Goal: Check status: Check status

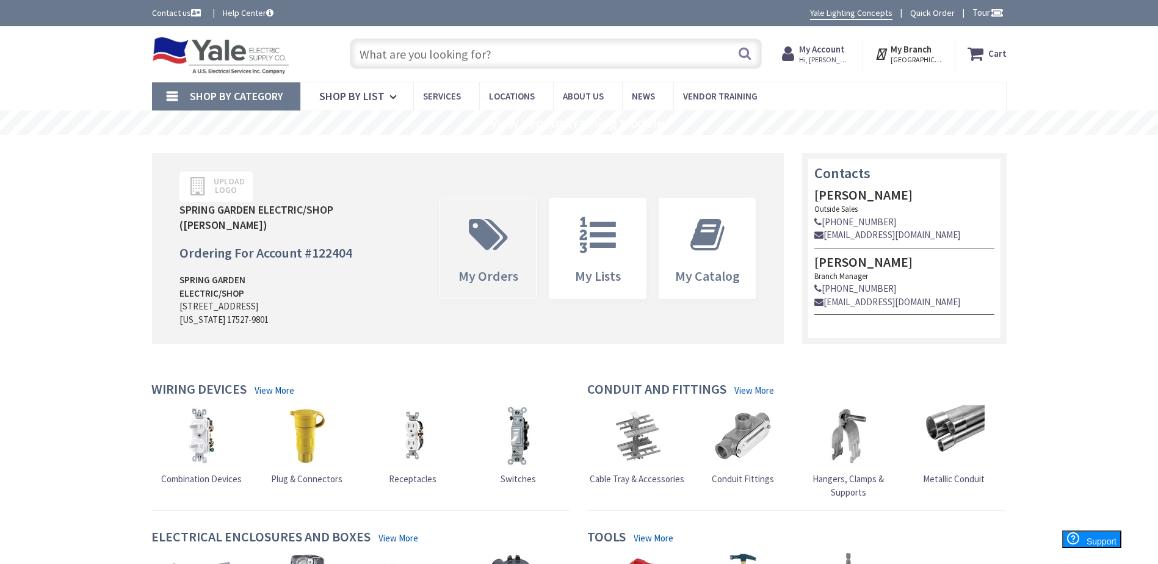
click at [478, 237] on icon at bounding box center [488, 235] width 51 height 37
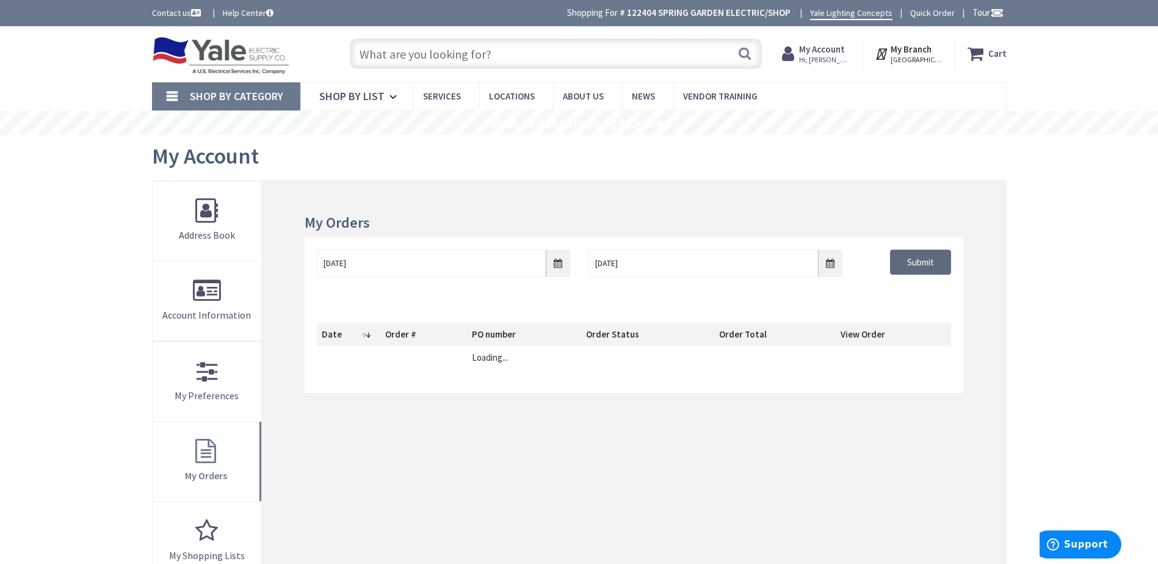
click at [929, 258] on input "Submit" at bounding box center [920, 263] width 61 height 26
click at [925, 267] on input "Submit" at bounding box center [920, 263] width 61 height 26
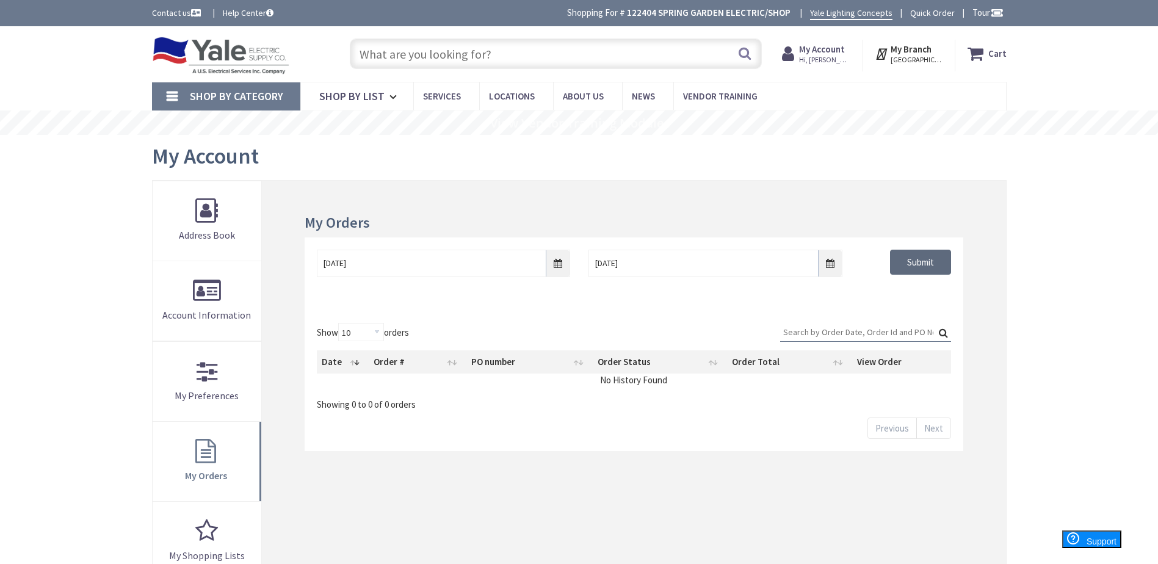
click at [911, 263] on input "Submit" at bounding box center [920, 263] width 61 height 26
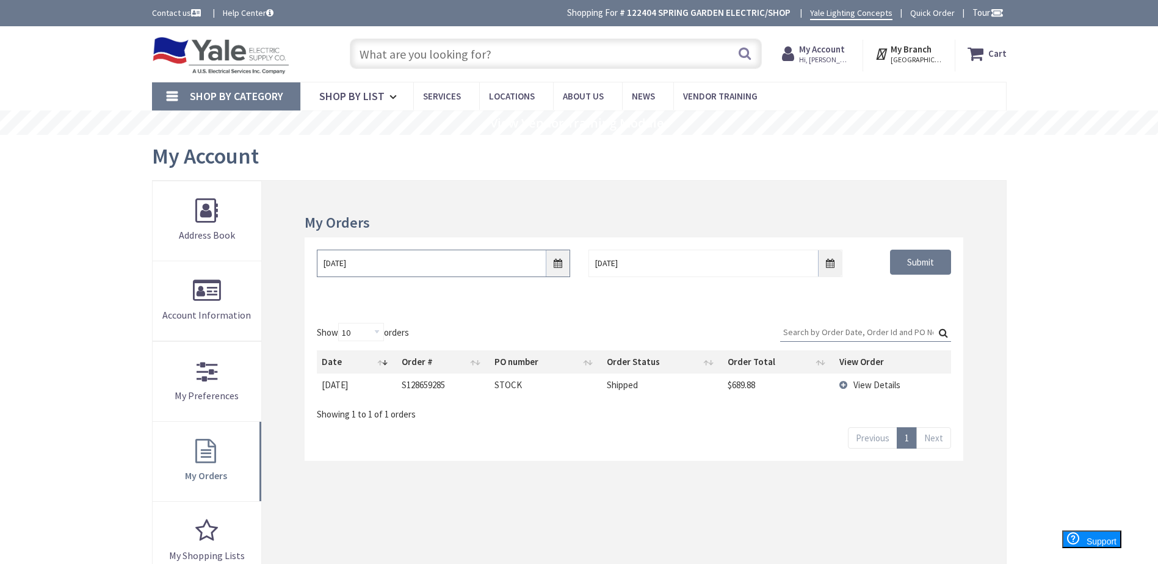
click at [563, 263] on input "8/26/2025" at bounding box center [443, 263] width 253 height 27
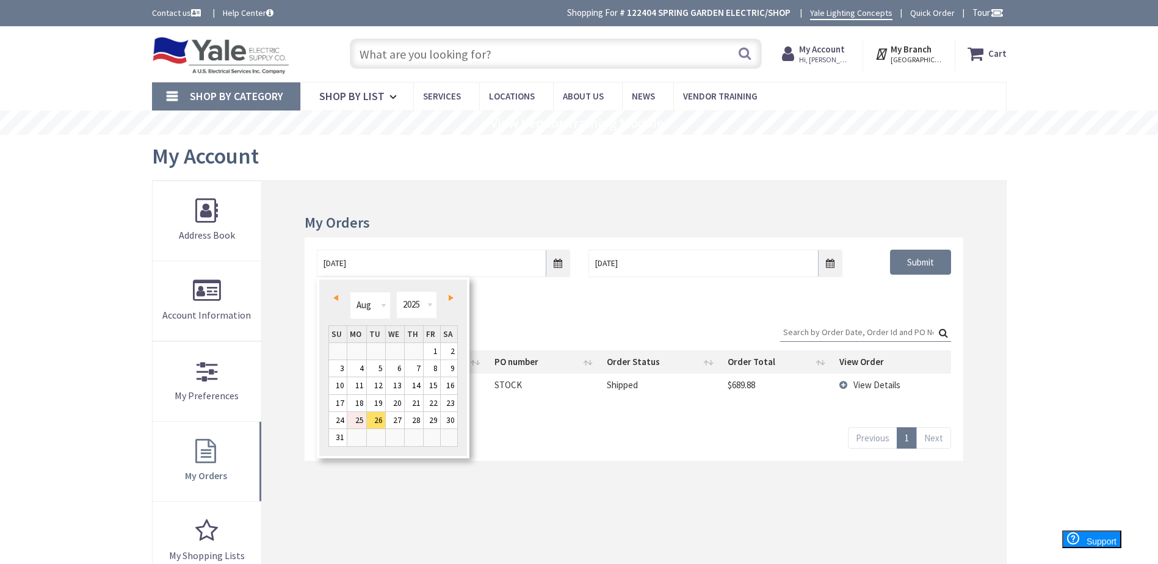
click at [355, 417] on link "25" at bounding box center [356, 420] width 19 height 16
type input "[DATE]"
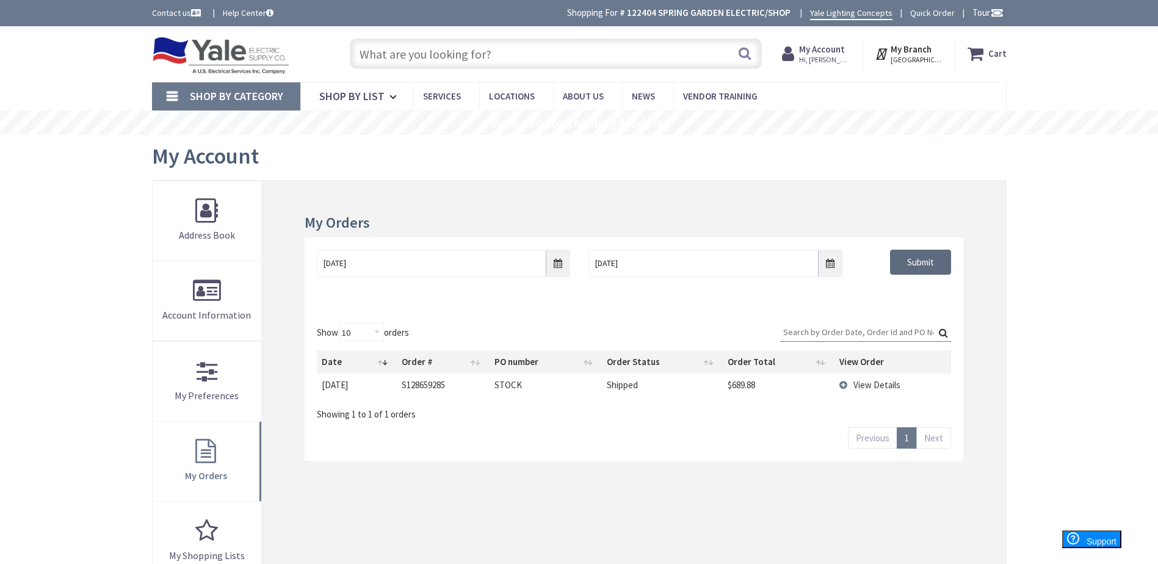
click at [912, 257] on input "Submit" at bounding box center [920, 263] width 61 height 26
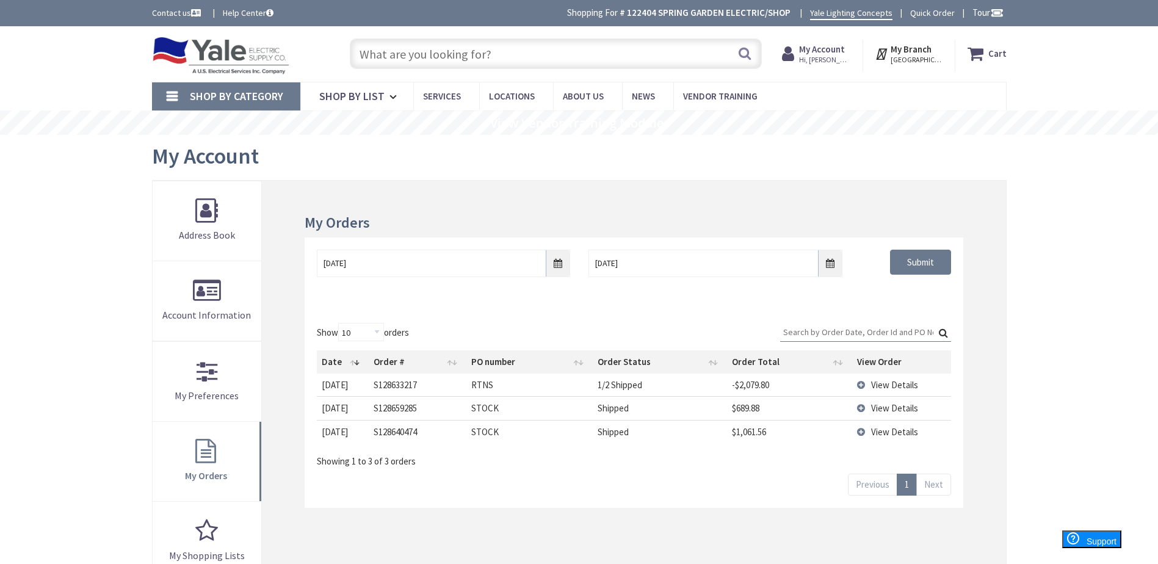
click at [864, 429] on td "View Details" at bounding box center [901, 431] width 99 height 23
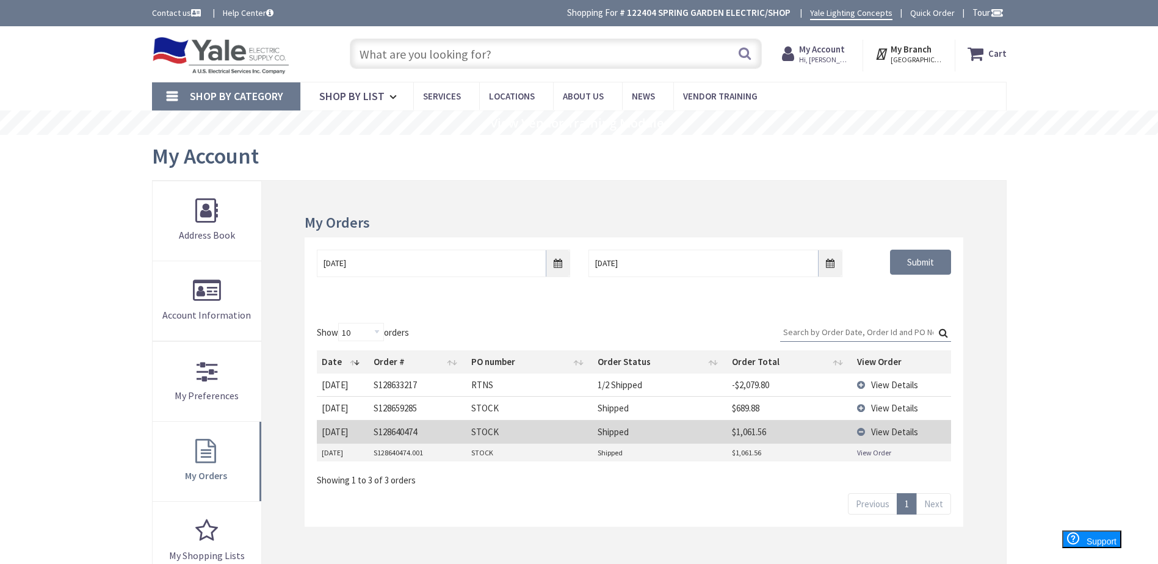
click at [882, 452] on link "View Order" at bounding box center [874, 452] width 34 height 10
click at [873, 409] on span "View Details" at bounding box center [894, 408] width 47 height 12
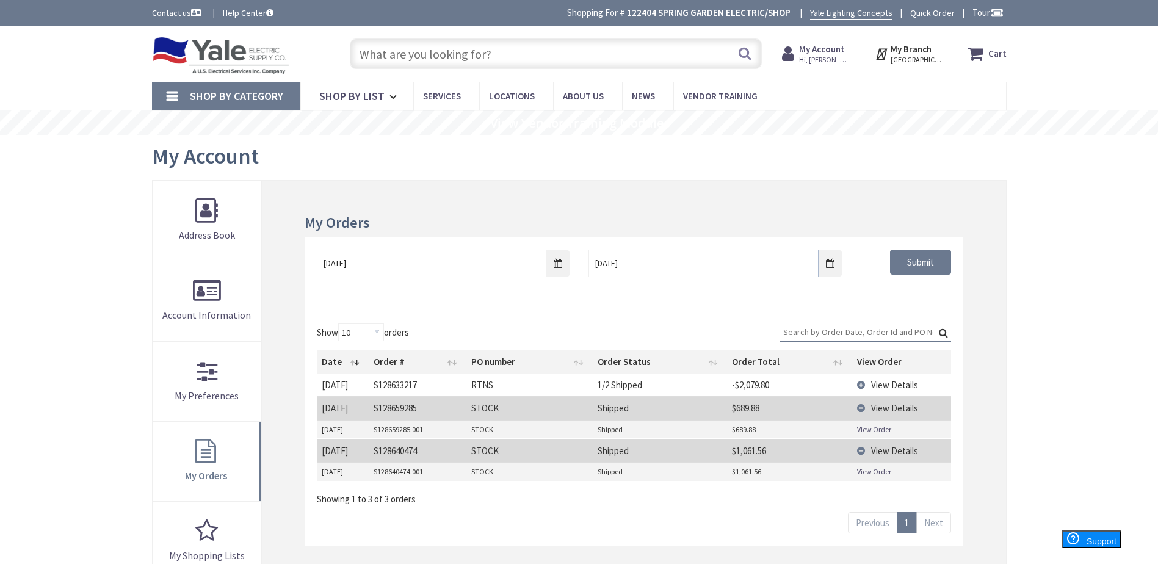
click at [870, 427] on link "View Order" at bounding box center [874, 429] width 34 height 10
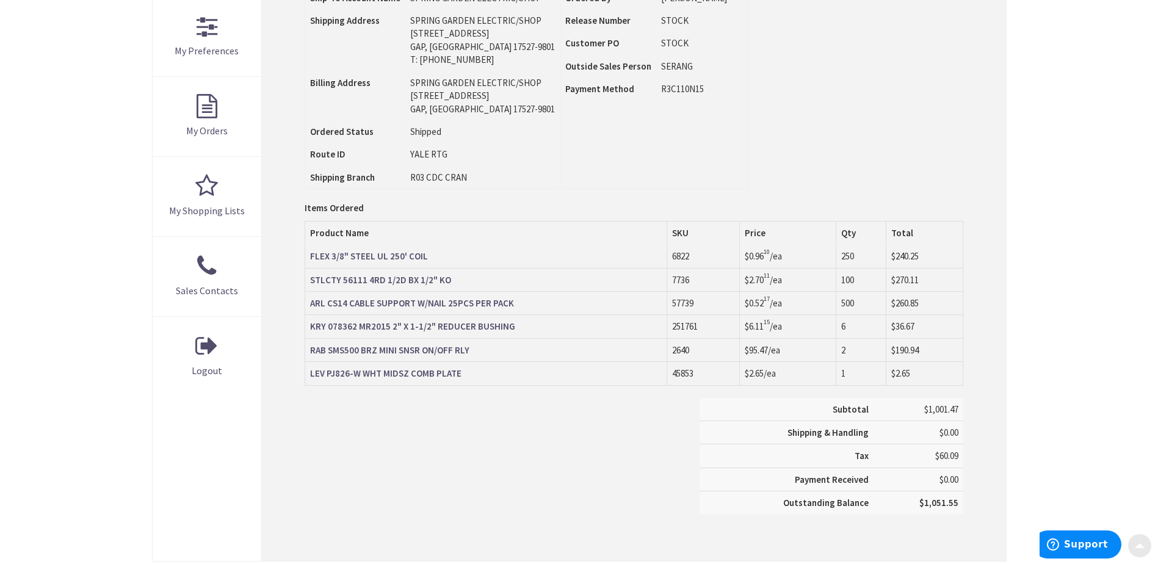
scroll to position [366, 0]
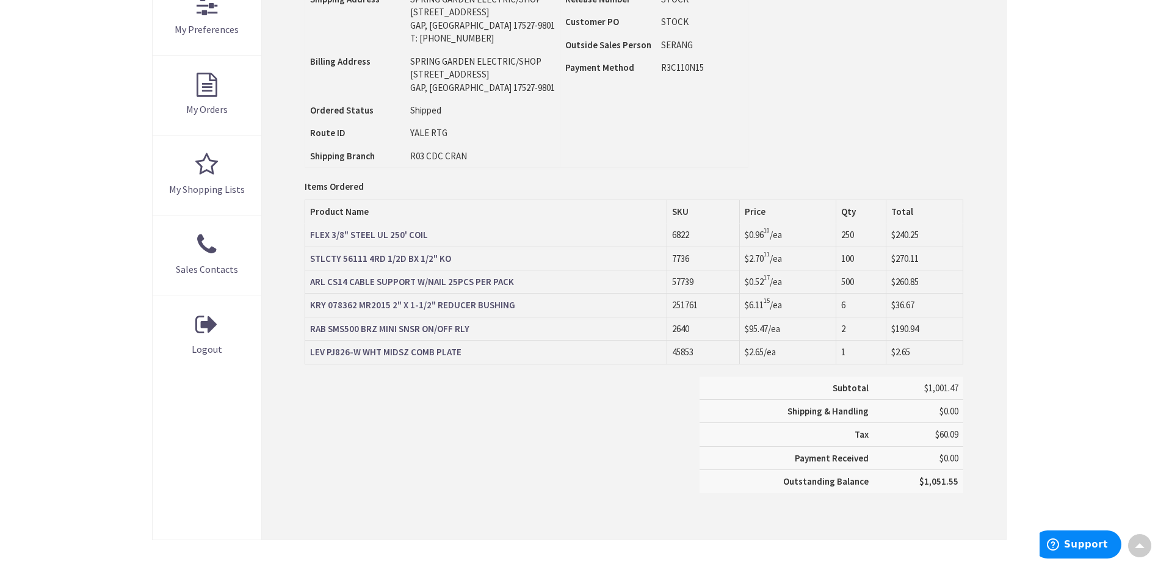
click at [351, 234] on strong "FLEX 3/8" STEEL UL 250' COIL" at bounding box center [369, 235] width 118 height 12
click at [367, 260] on strong "STLCTY 56111 4RD 1/2D BX 1/2" KO" at bounding box center [380, 259] width 141 height 12
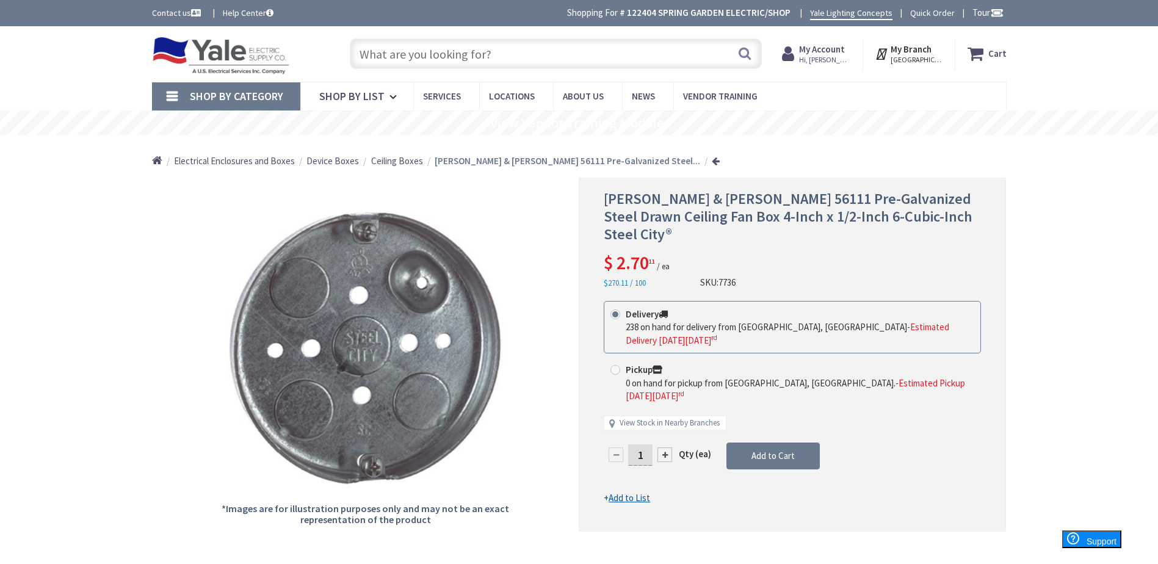
click at [712, 159] on link at bounding box center [716, 160] width 8 height 9
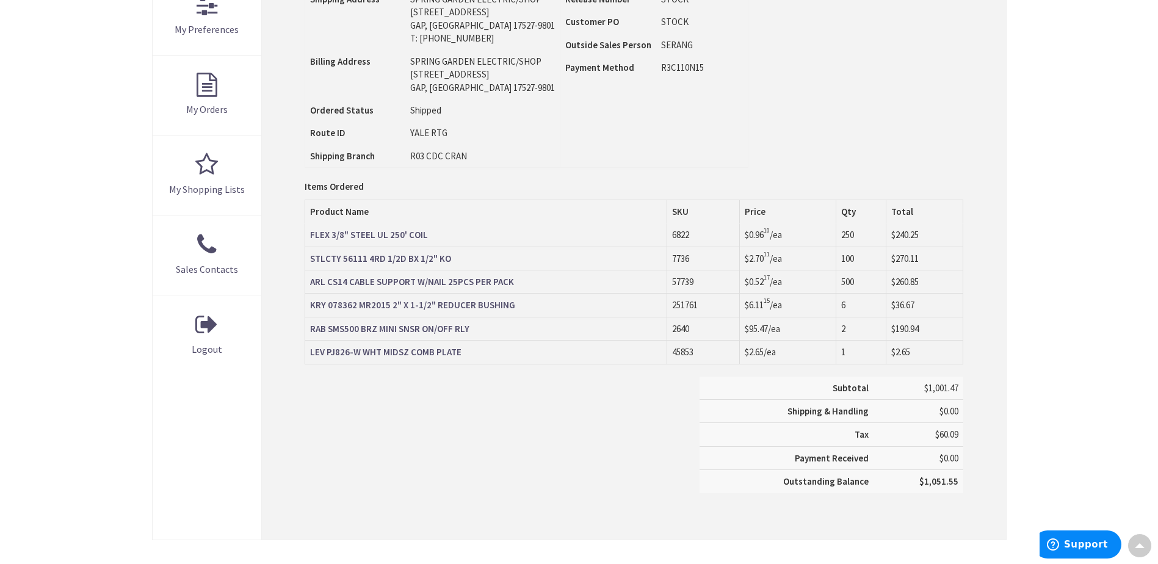
click at [445, 280] on strong "ARL CS14 CABLE SUPPORT W/NAIL 25PCS PER PACK" at bounding box center [412, 282] width 204 height 12
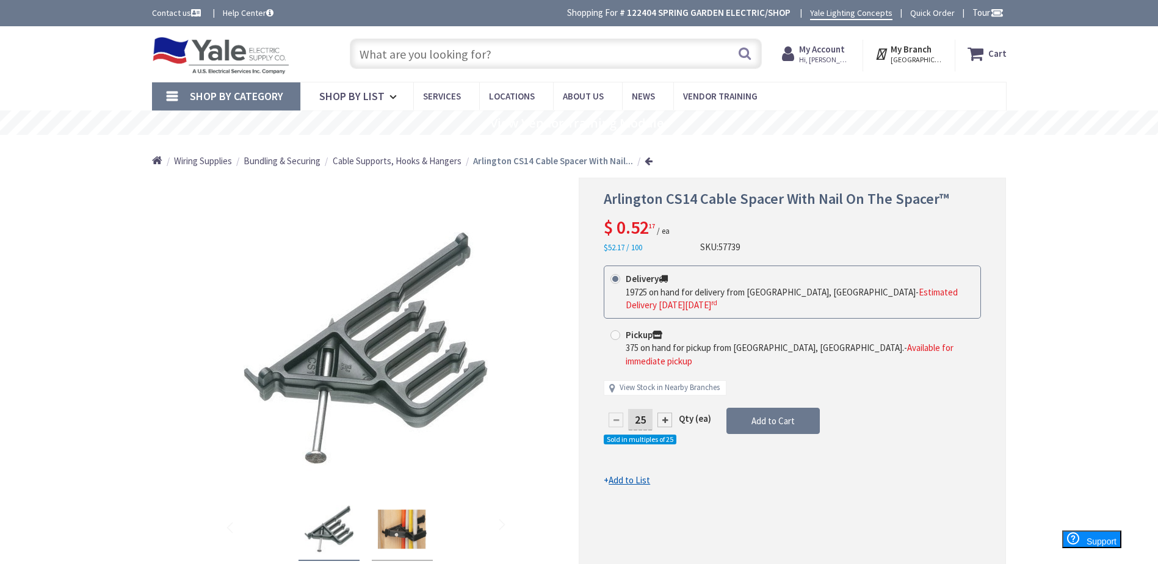
click at [646, 160] on link at bounding box center [648, 160] width 8 height 9
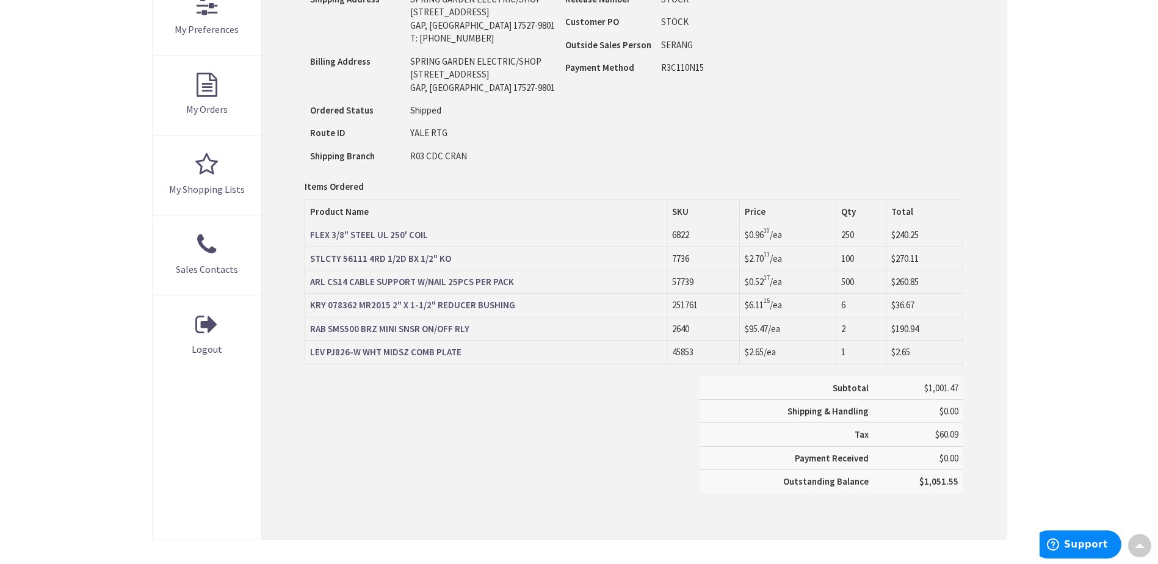
click at [459, 304] on strong "KRY 078362 MR2015 2" X 1-1/2" REDUCER BUSHING" at bounding box center [412, 305] width 205 height 12
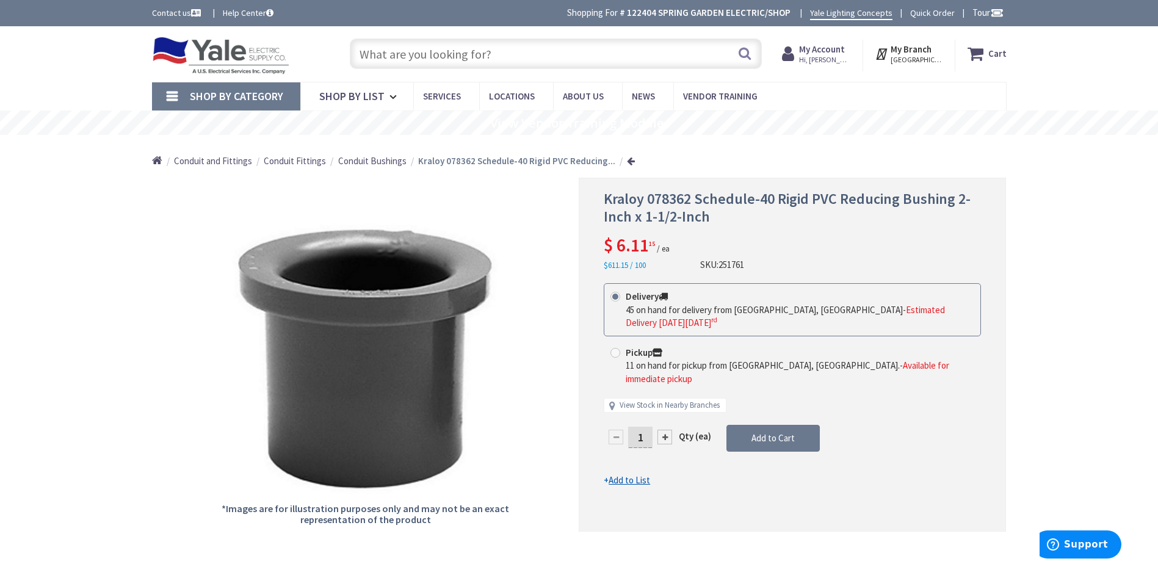
click at [627, 159] on link at bounding box center [631, 160] width 8 height 9
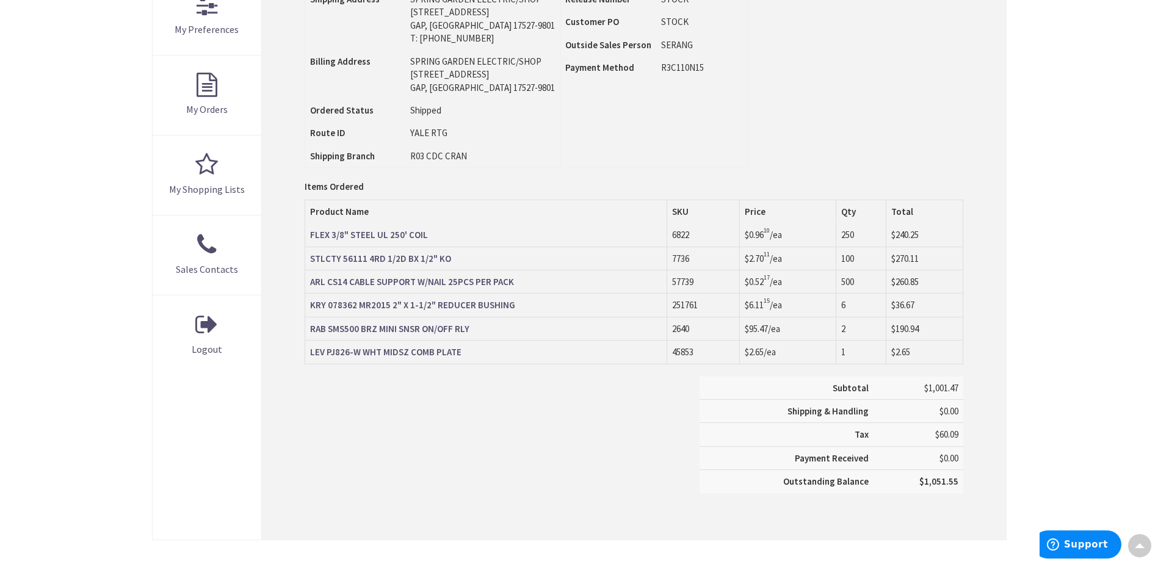
click at [458, 328] on strong "RAB SMS500 BRZ MINI SNSR ON/OFF RLY" at bounding box center [389, 329] width 159 height 12
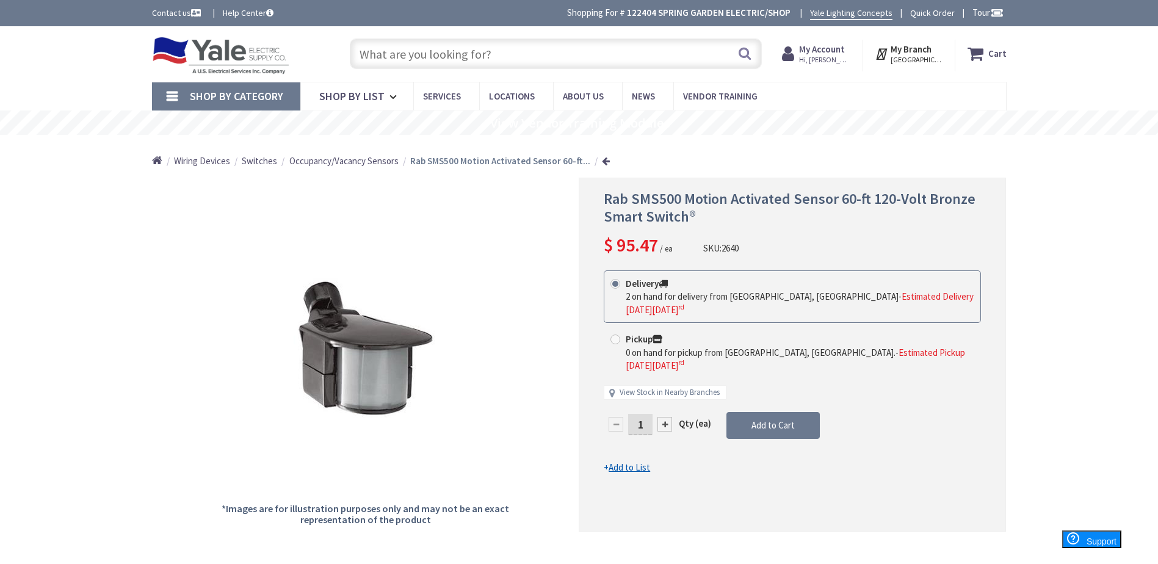
click at [602, 158] on link at bounding box center [606, 160] width 8 height 9
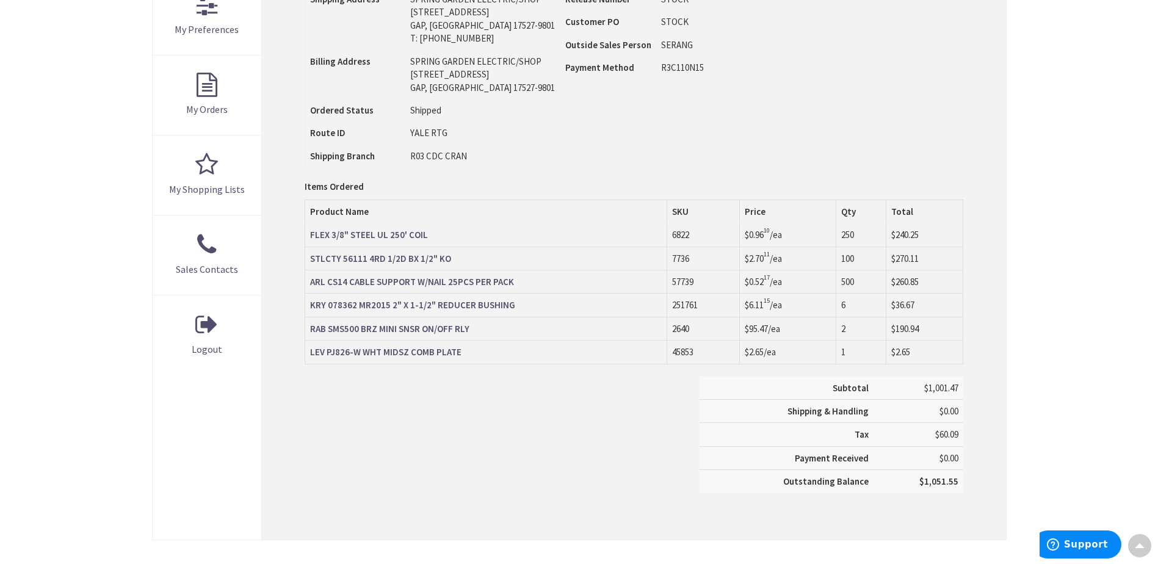
click at [427, 347] on strong "LEV PJ826-W WHT MIDSZ COMB PLATE" at bounding box center [385, 352] width 151 height 12
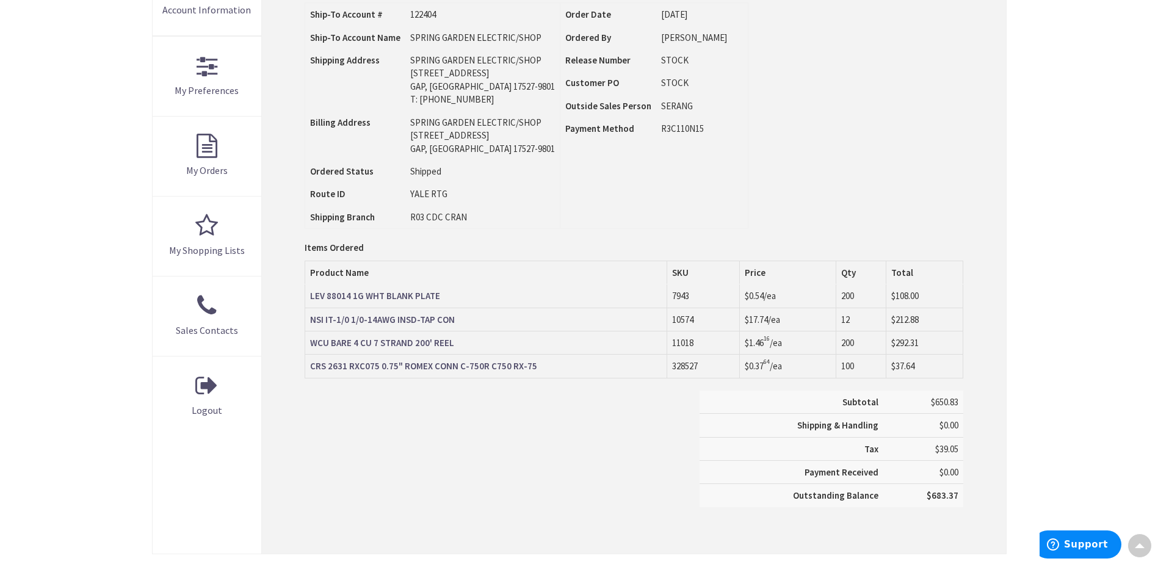
click at [363, 298] on strong "LEV 88014 1G WHT BLANK PLATE" at bounding box center [375, 296] width 130 height 12
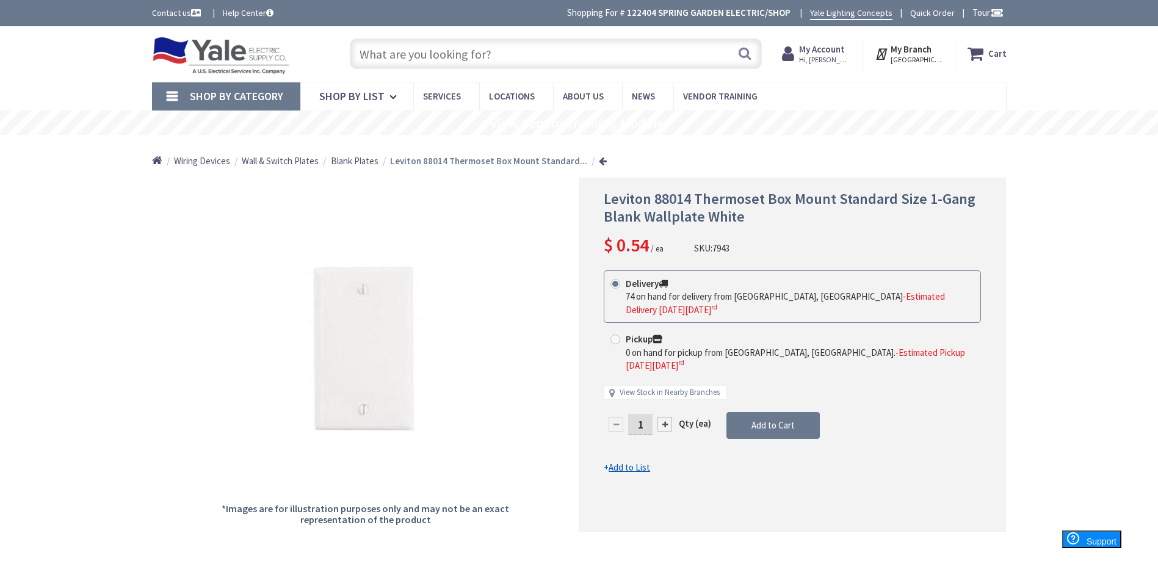
click at [599, 161] on link at bounding box center [603, 160] width 8 height 9
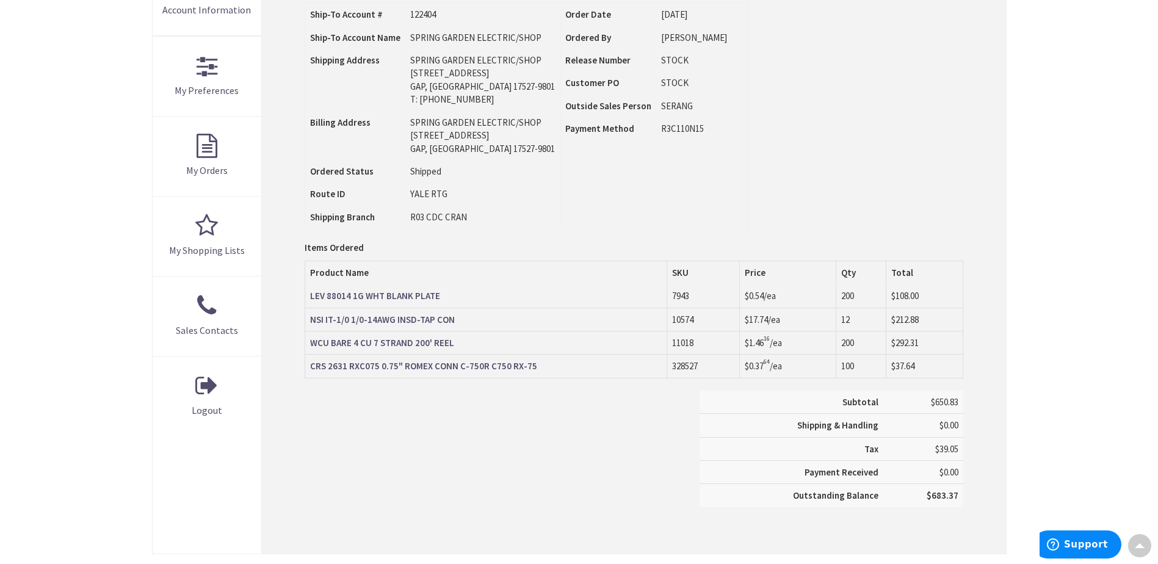
click at [375, 320] on strong "NSI IT-1/0 1/0-14AWG INSD-TAP CON" at bounding box center [382, 320] width 145 height 12
